Goal: Transaction & Acquisition: Purchase product/service

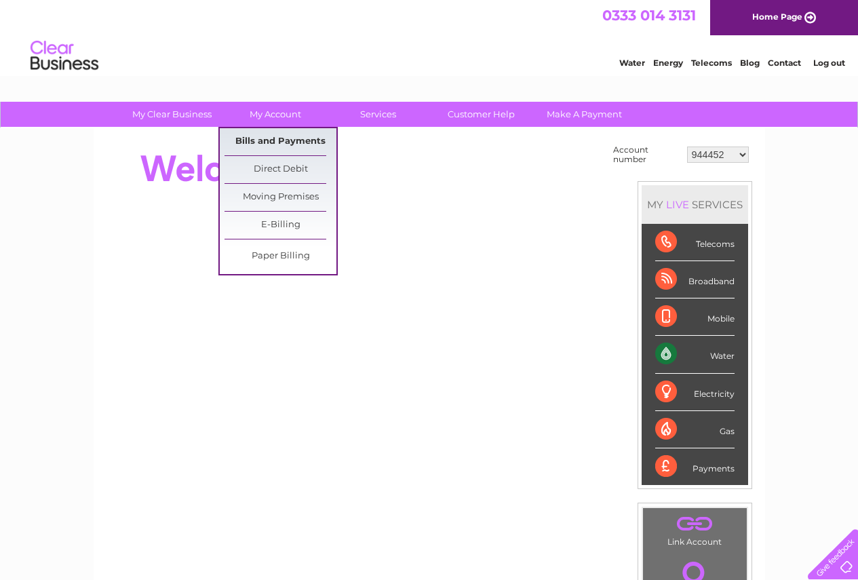
click at [261, 142] on link "Bills and Payments" at bounding box center [280, 141] width 112 height 27
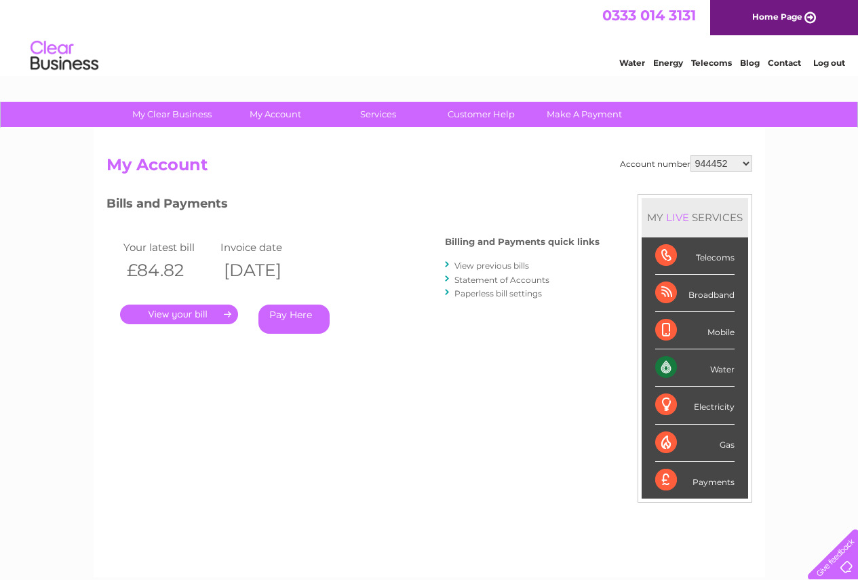
click at [212, 312] on link "." at bounding box center [179, 314] width 118 height 20
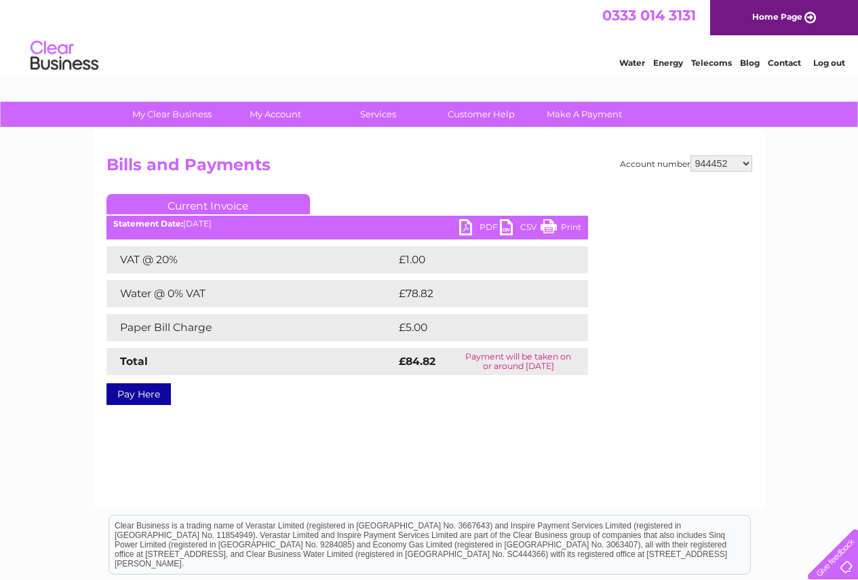
click at [744, 158] on select "944452 961163 965372 975764 30271425" at bounding box center [721, 163] width 62 height 16
select select "961163"
click at [690, 155] on select "944452 961163 965372 975764 30271425" at bounding box center [721, 163] width 62 height 16
click at [467, 225] on link "PDF" at bounding box center [479, 229] width 41 height 20
click at [726, 161] on select "944452 961163 965372 975764 30271425" at bounding box center [721, 163] width 62 height 16
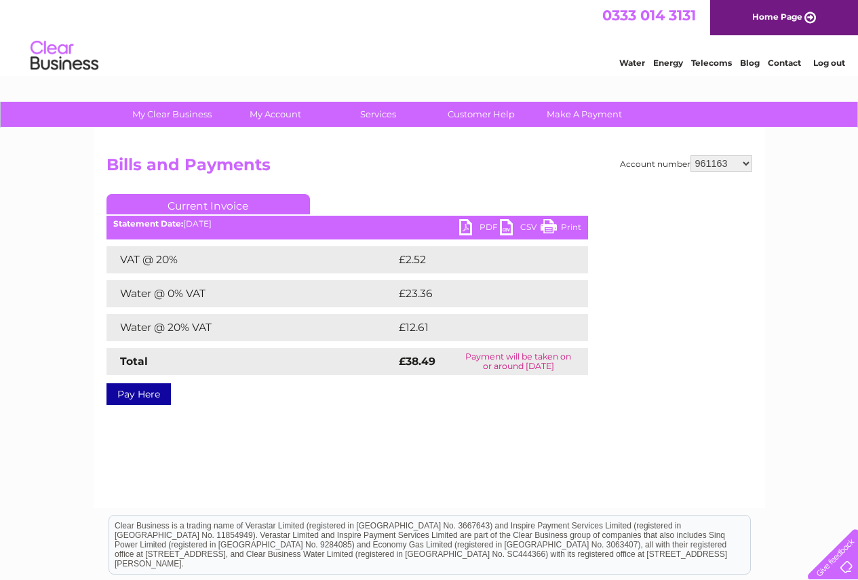
select select "944452"
click at [690, 155] on select "944452 961163 965372 975764 30271425" at bounding box center [721, 163] width 62 height 16
click at [471, 222] on link "PDF" at bounding box center [479, 229] width 41 height 20
click at [742, 167] on select "944452 961163 965372 975764 30271425" at bounding box center [721, 163] width 62 height 16
click at [690, 155] on select "944452 961163 965372 975764 30271425" at bounding box center [721, 163] width 62 height 16
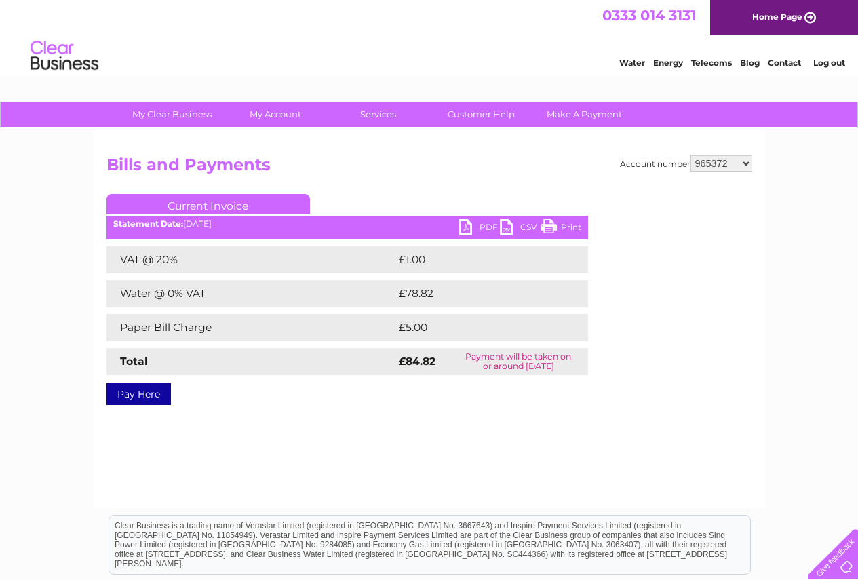
click at [472, 231] on link "PDF" at bounding box center [479, 229] width 41 height 20
click at [701, 168] on select "944452 961163 965372 975764 30271425" at bounding box center [721, 163] width 62 height 16
select select "975764"
click at [690, 155] on select "944452 961163 965372 975764 30271425" at bounding box center [721, 163] width 62 height 16
click at [468, 223] on link "PDF" at bounding box center [479, 229] width 41 height 20
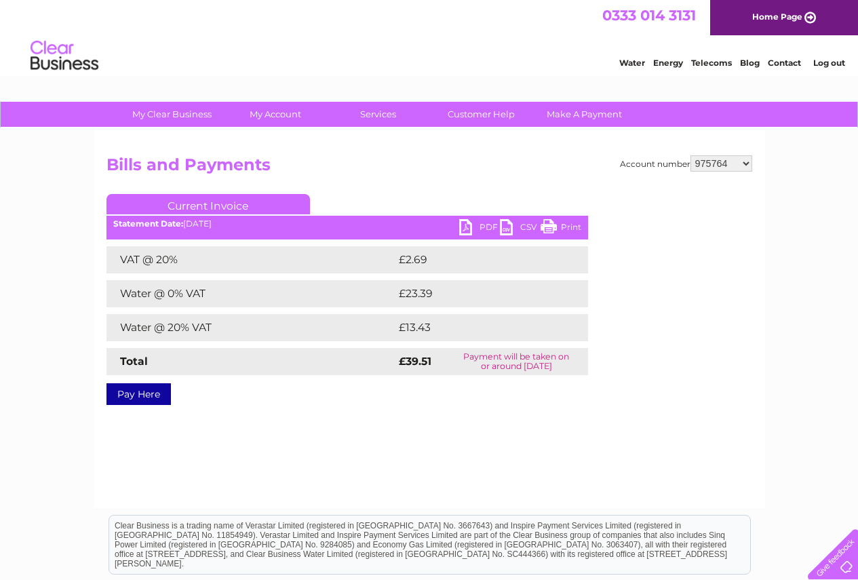
click at [731, 170] on select "944452 961163 965372 975764 30271425" at bounding box center [721, 163] width 62 height 16
select select "965372"
click at [690, 155] on select "944452 961163 965372 975764 30271425" at bounding box center [721, 163] width 62 height 16
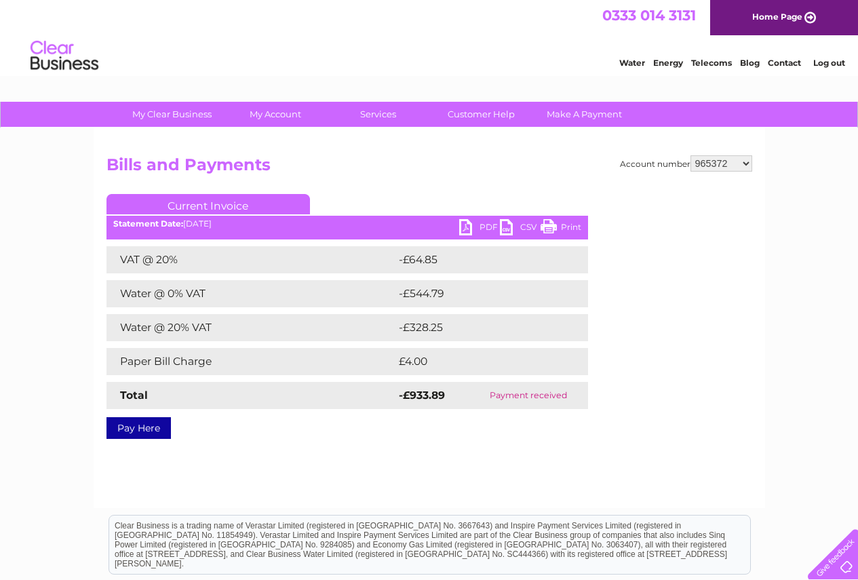
click at [467, 222] on link "PDF" at bounding box center [479, 229] width 41 height 20
click at [703, 163] on select "944452 961163 965372 975764 30271425" at bounding box center [721, 163] width 62 height 16
select select "30271425"
click at [690, 155] on select "944452 961163 965372 975764 30271425" at bounding box center [721, 163] width 62 height 16
click at [143, 427] on link "Pay Here" at bounding box center [138, 428] width 64 height 22
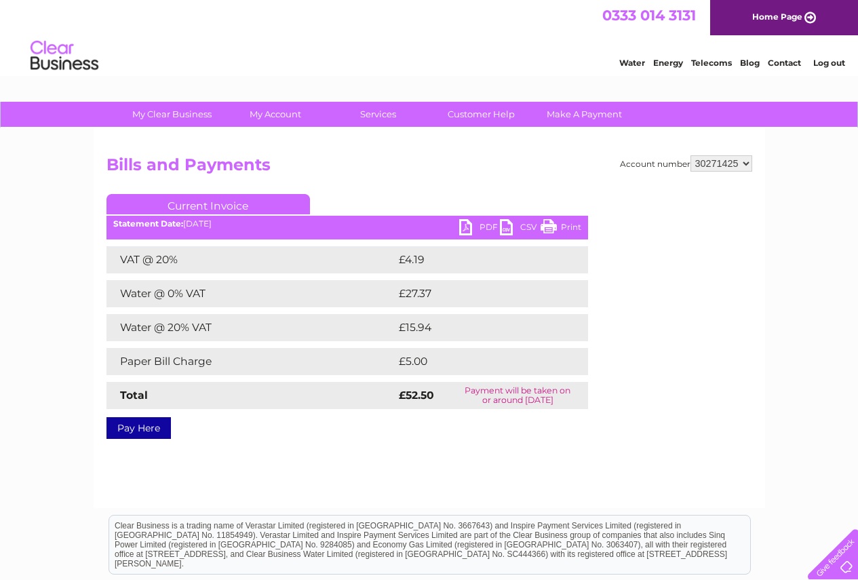
click at [471, 224] on link "PDF" at bounding box center [479, 229] width 41 height 20
click at [720, 167] on select "944452 961163 965372 975764 30271425" at bounding box center [721, 163] width 62 height 16
select select "965372"
click at [690, 155] on select "944452 961163 965372 975764 30271425" at bounding box center [721, 163] width 62 height 16
click at [473, 224] on link "PDF" at bounding box center [479, 229] width 41 height 20
